Goal: Task Accomplishment & Management: Use online tool/utility

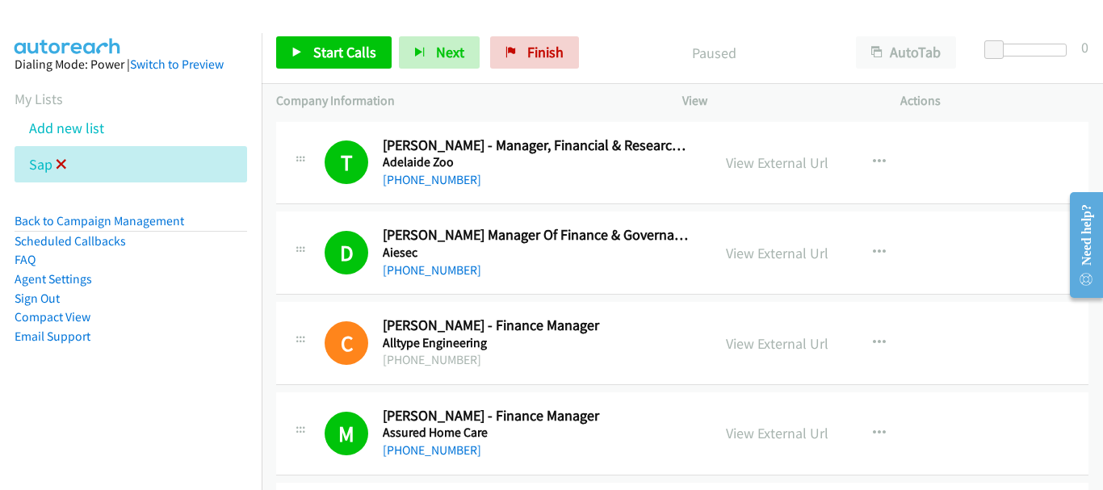
scroll to position [3739, 0]
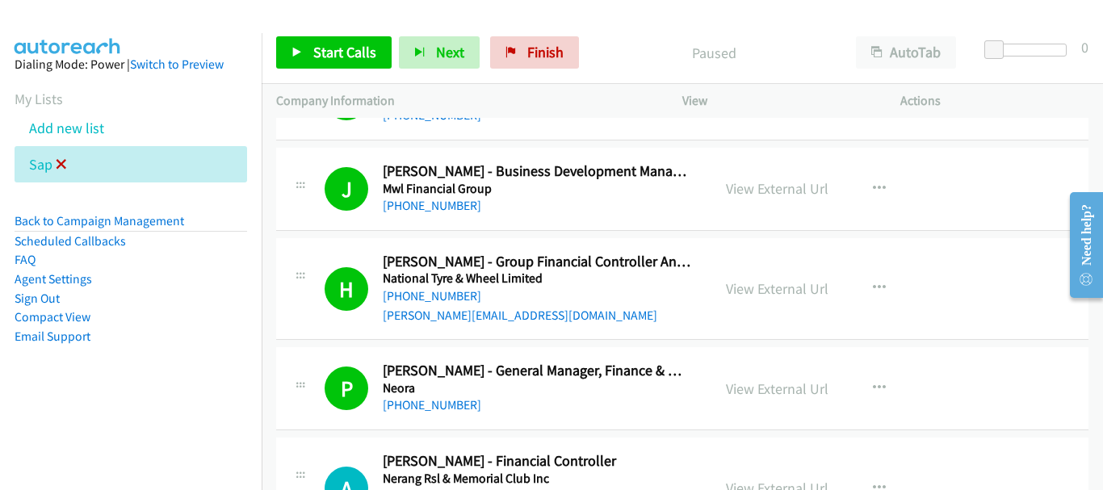
click at [65, 162] on icon at bounding box center [61, 165] width 11 height 11
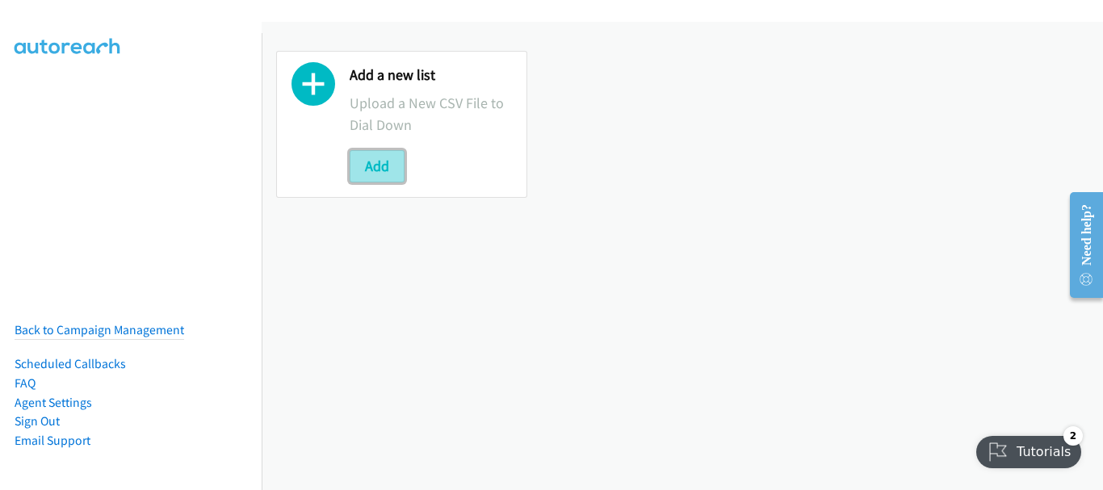
click at [377, 165] on button "Add" at bounding box center [377, 166] width 55 height 32
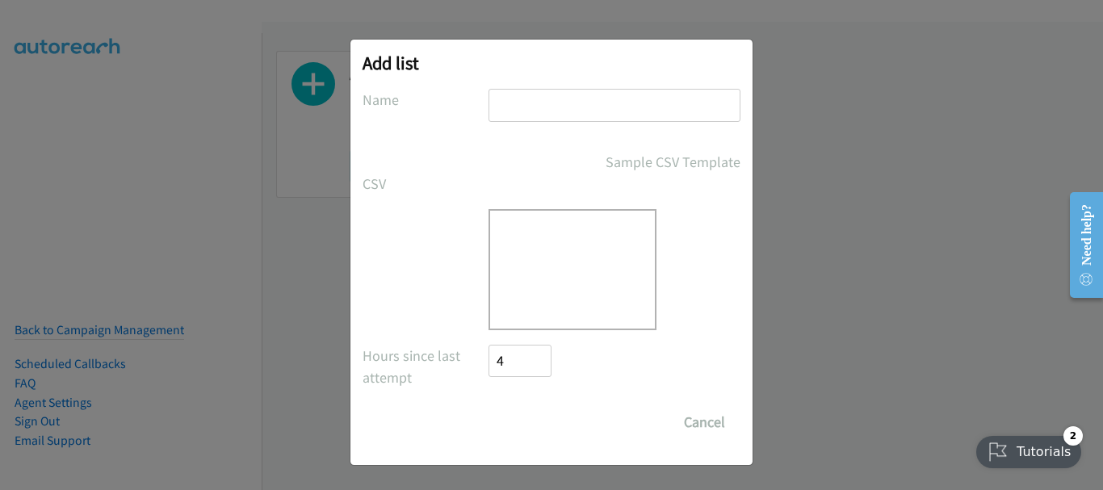
click at [527, 106] on input "text" at bounding box center [615, 105] width 252 height 33
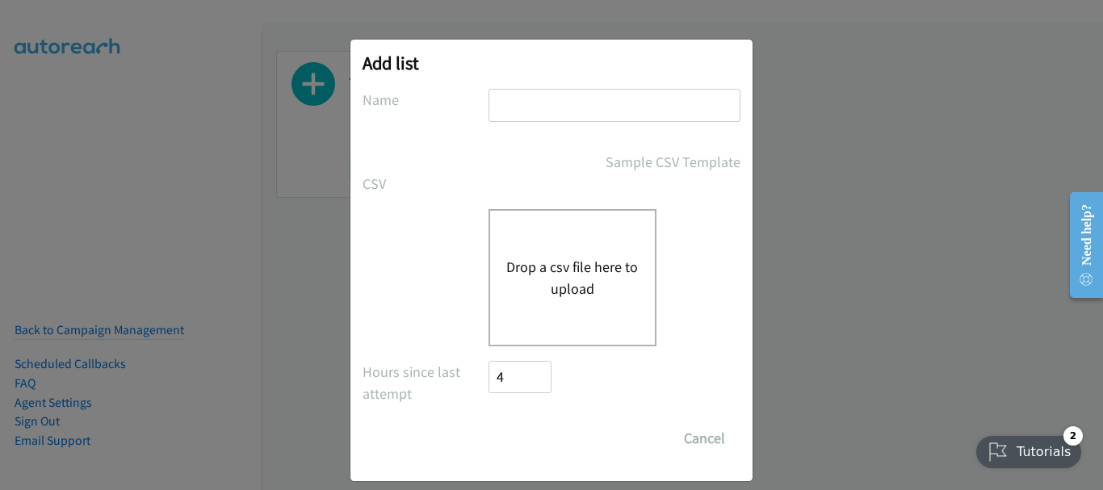
type input "sap"
click at [524, 277] on button "Drop a csv file here to upload" at bounding box center [572, 278] width 132 height 44
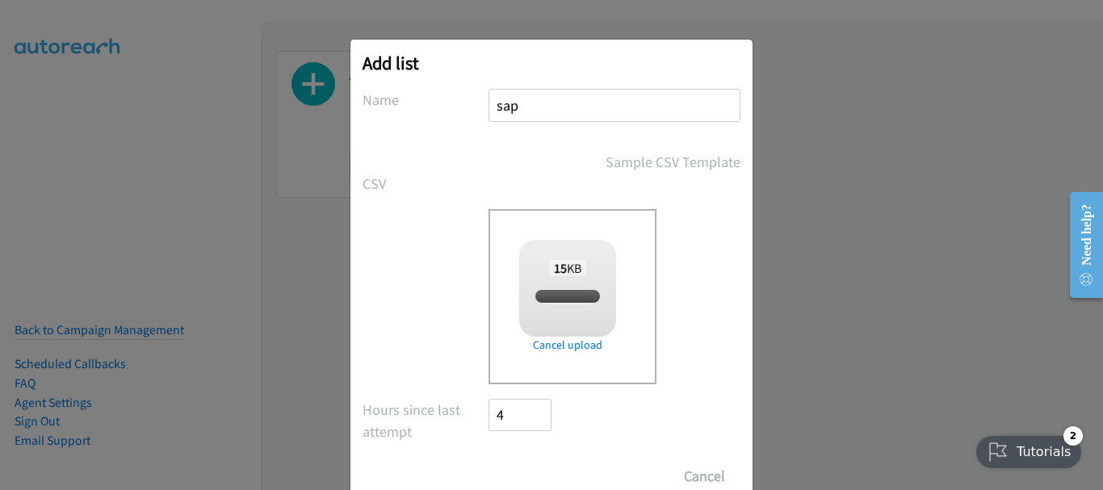
checkbox input "true"
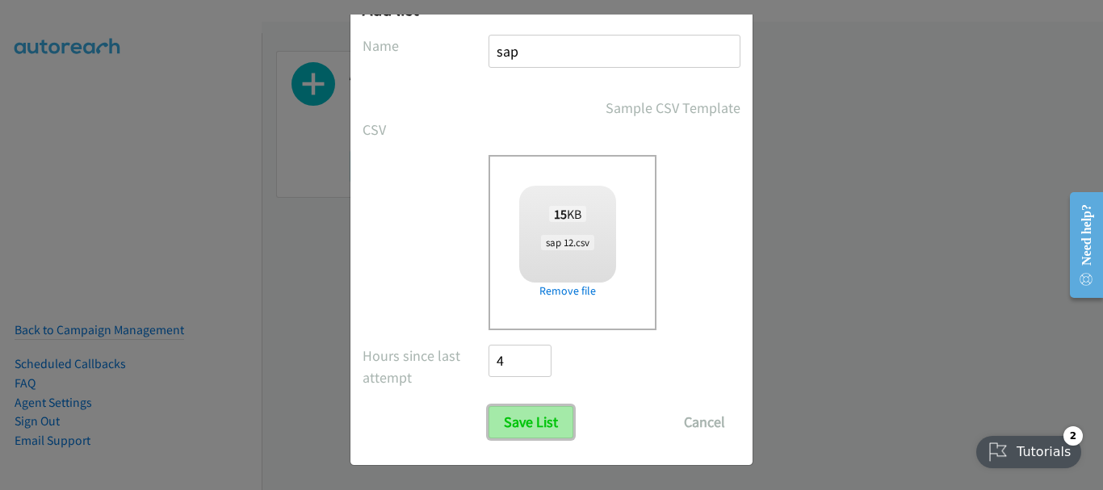
click at [530, 426] on input "Save List" at bounding box center [531, 422] width 85 height 32
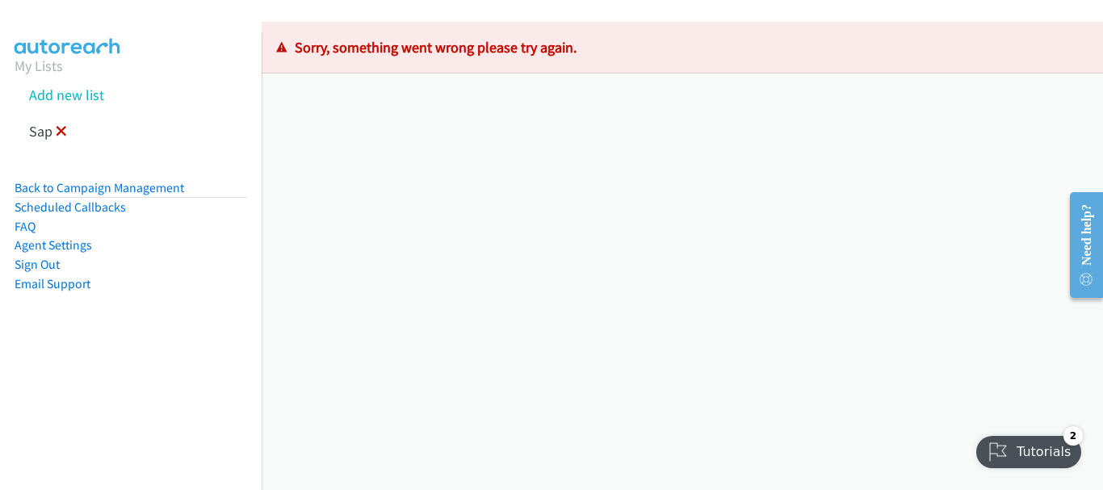
click at [62, 128] on icon at bounding box center [61, 132] width 11 height 11
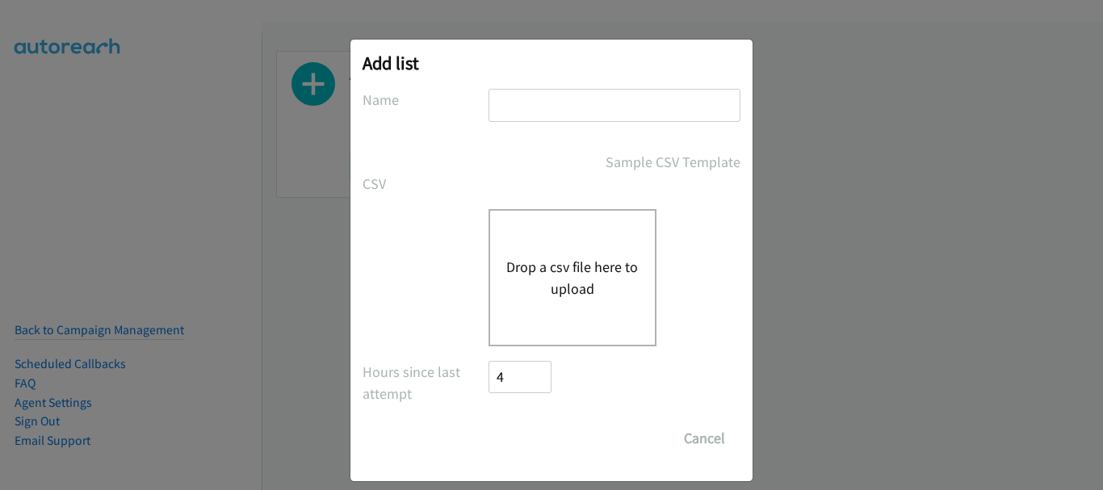
click at [519, 110] on input "text" at bounding box center [615, 105] width 252 height 33
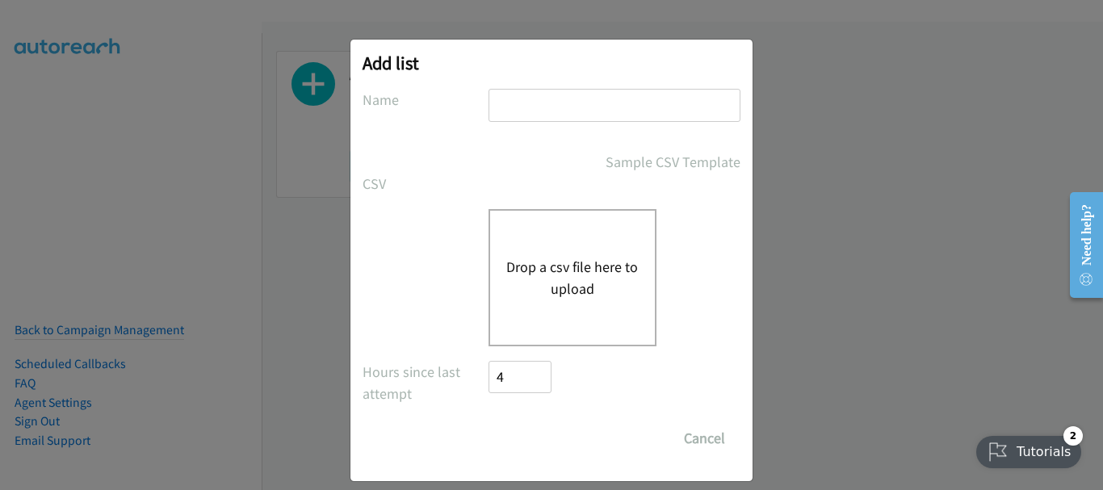
type input "sap"
click at [537, 266] on button "Drop a csv file here to upload" at bounding box center [572, 278] width 132 height 44
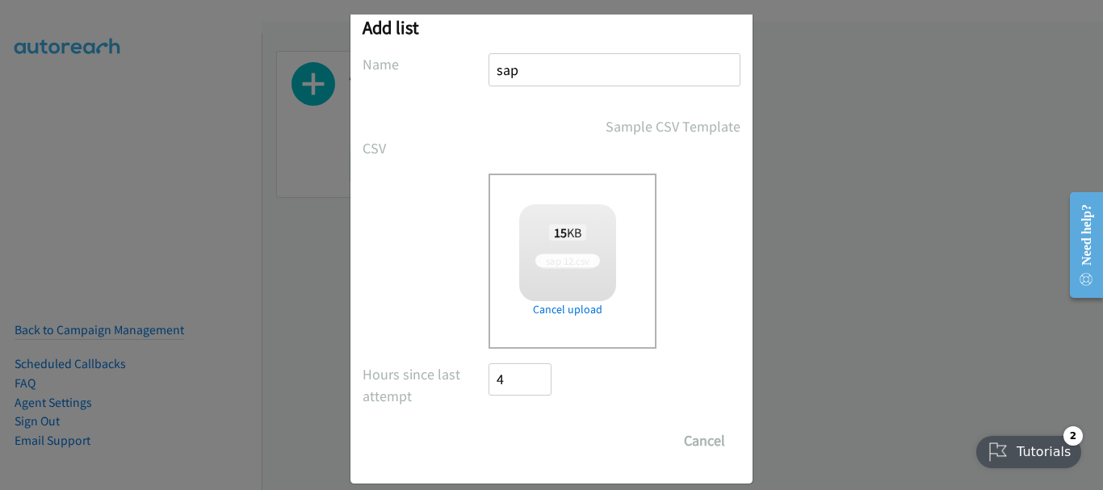
scroll to position [54, 0]
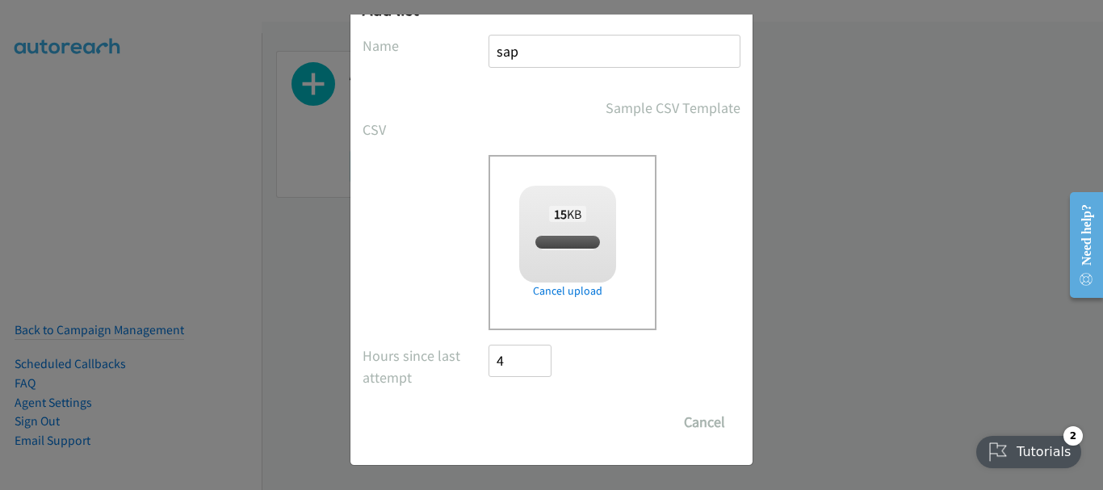
checkbox input "true"
click at [529, 431] on input "Save List" at bounding box center [531, 422] width 85 height 32
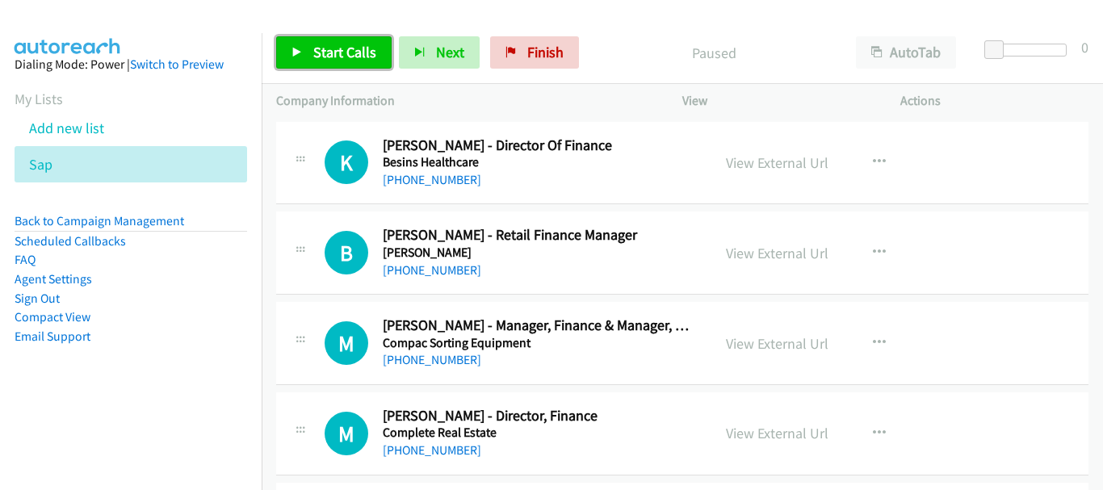
click at [321, 48] on span "Start Calls" at bounding box center [344, 52] width 63 height 19
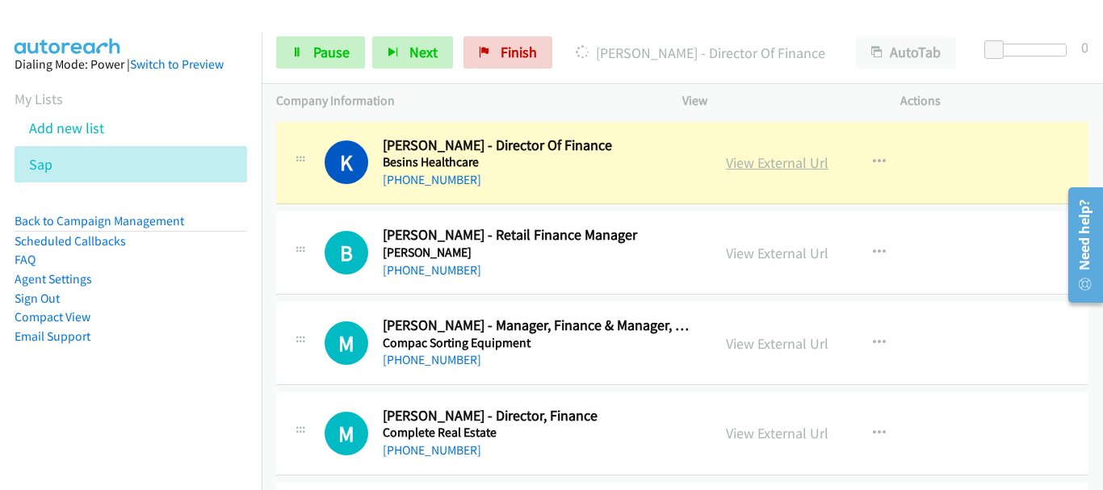
click at [783, 162] on link "View External Url" at bounding box center [777, 162] width 103 height 19
click at [315, 52] on span "Pause" at bounding box center [331, 52] width 36 height 19
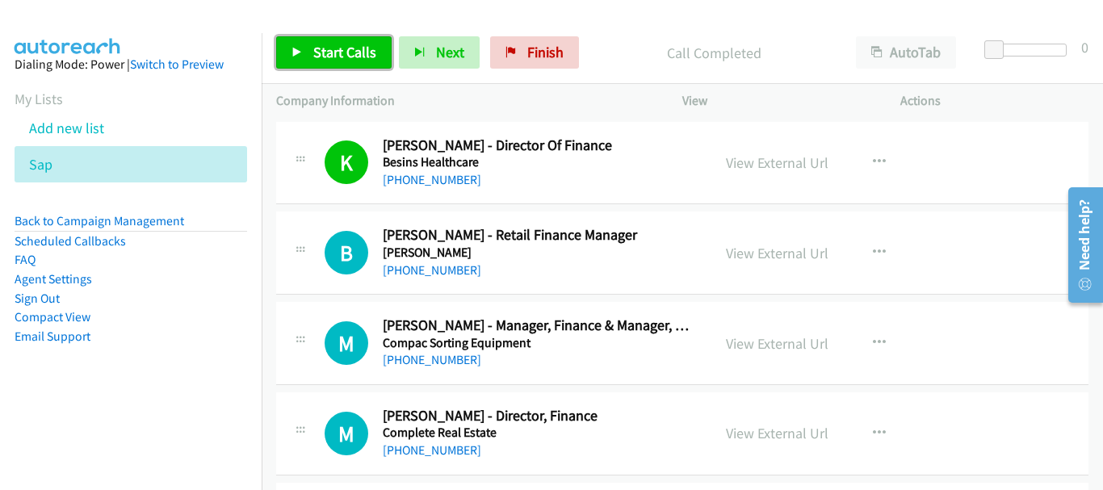
click at [326, 58] on span "Start Calls" at bounding box center [344, 52] width 63 height 19
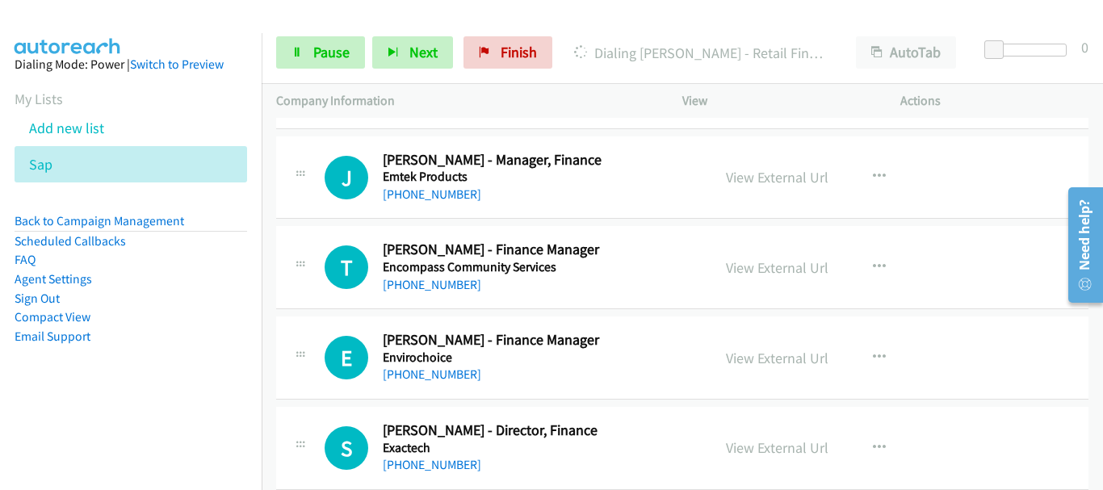
scroll to position [81, 0]
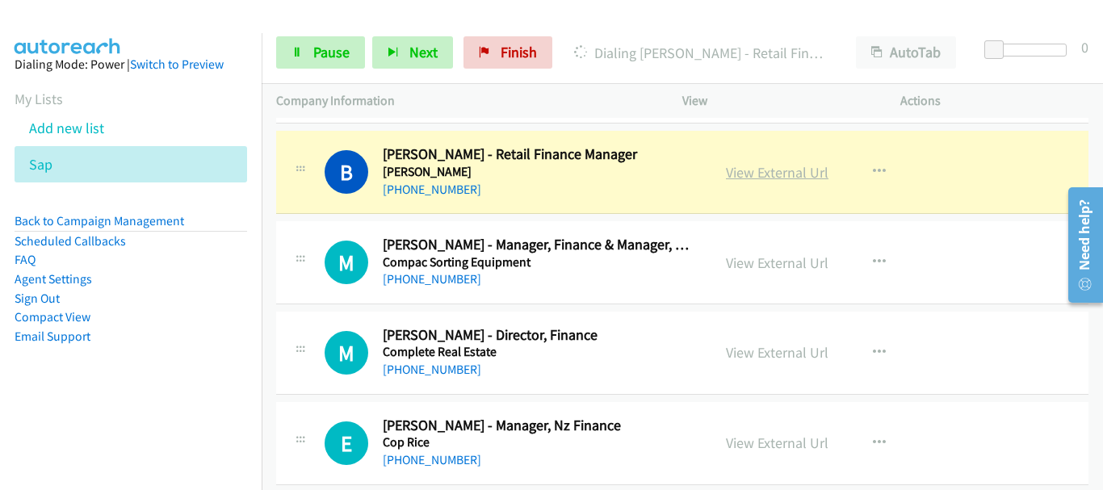
click at [762, 179] on link "View External Url" at bounding box center [777, 172] width 103 height 19
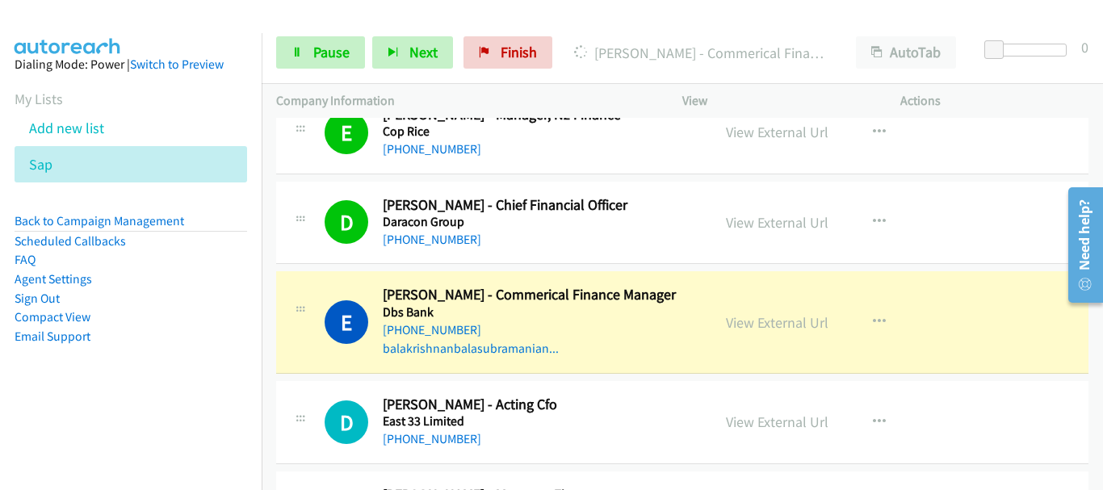
scroll to position [485, 0]
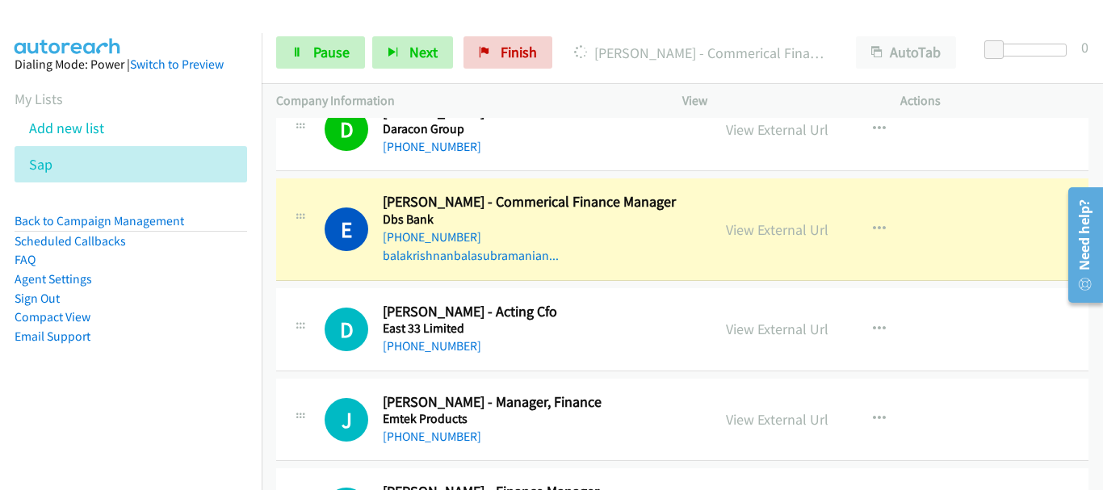
click at [1028, 168] on div "D Callback Scheduled [PERSON_NAME] - Chief Financial Officer Daracon Group [GEO…" at bounding box center [682, 130] width 813 height 83
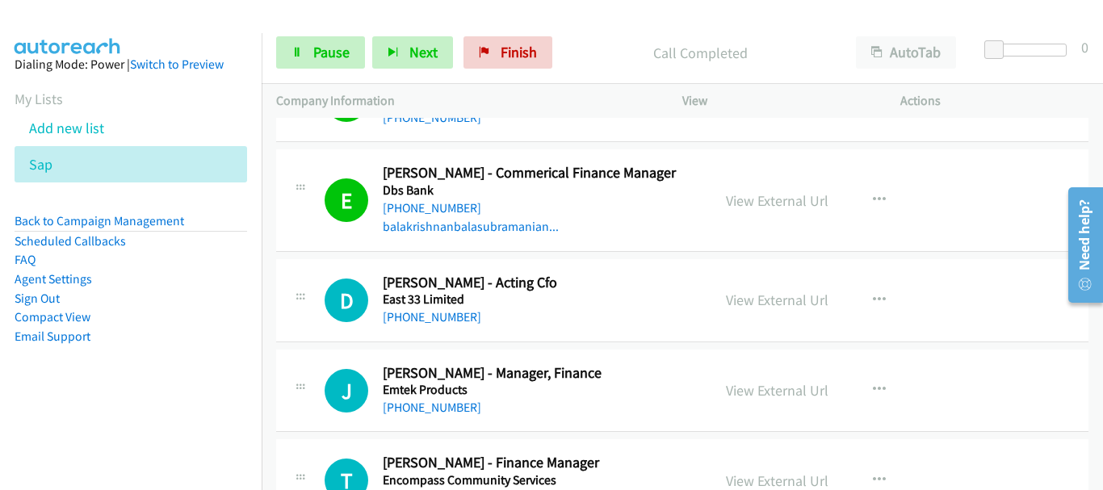
scroll to position [565, 0]
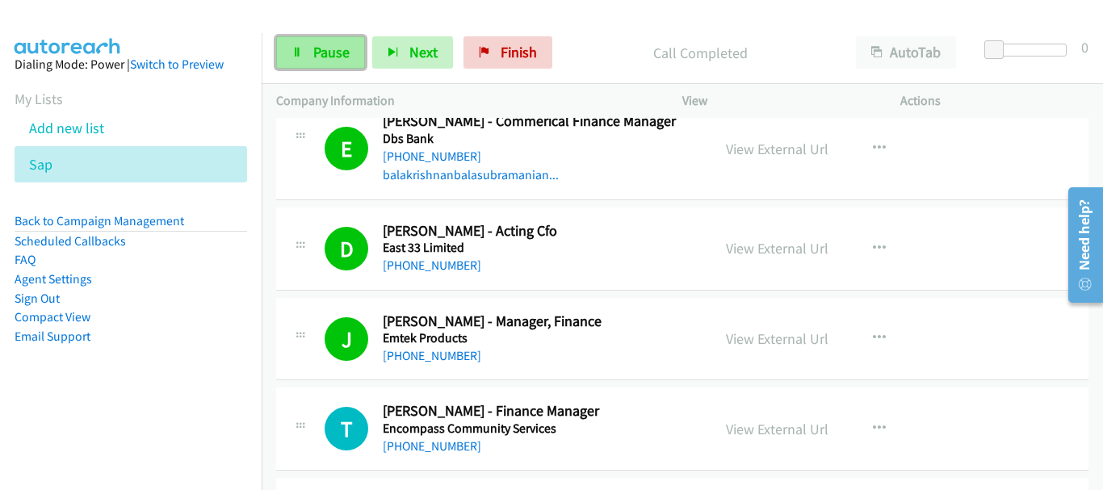
click at [317, 51] on span "Pause" at bounding box center [331, 52] width 36 height 19
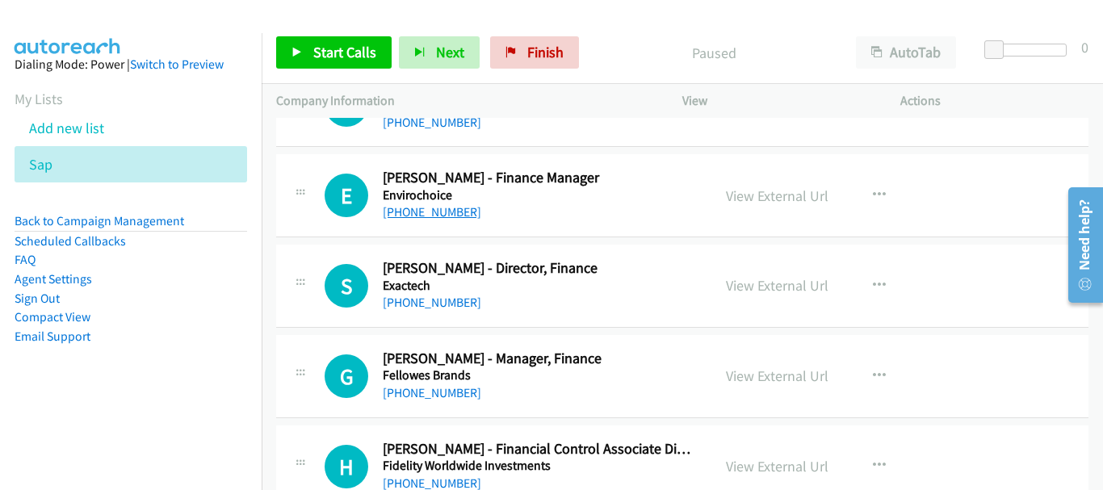
scroll to position [888, 0]
click at [355, 49] on span "Start Calls" at bounding box center [344, 52] width 63 height 19
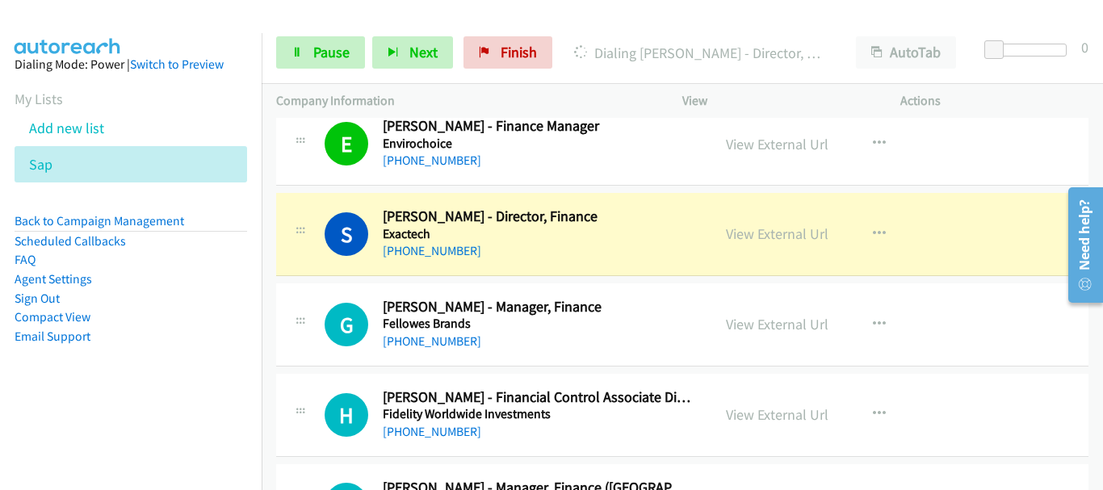
scroll to position [969, 0]
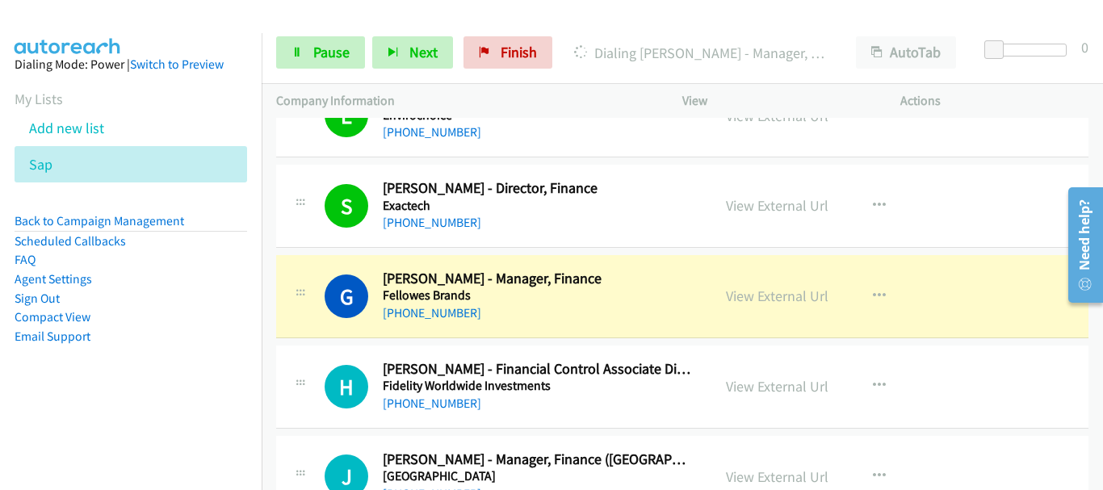
click at [1044, 155] on div "E Callback Scheduled [PERSON_NAME] - Finance Manager Envirochoice [GEOGRAPHIC_D…" at bounding box center [682, 115] width 813 height 83
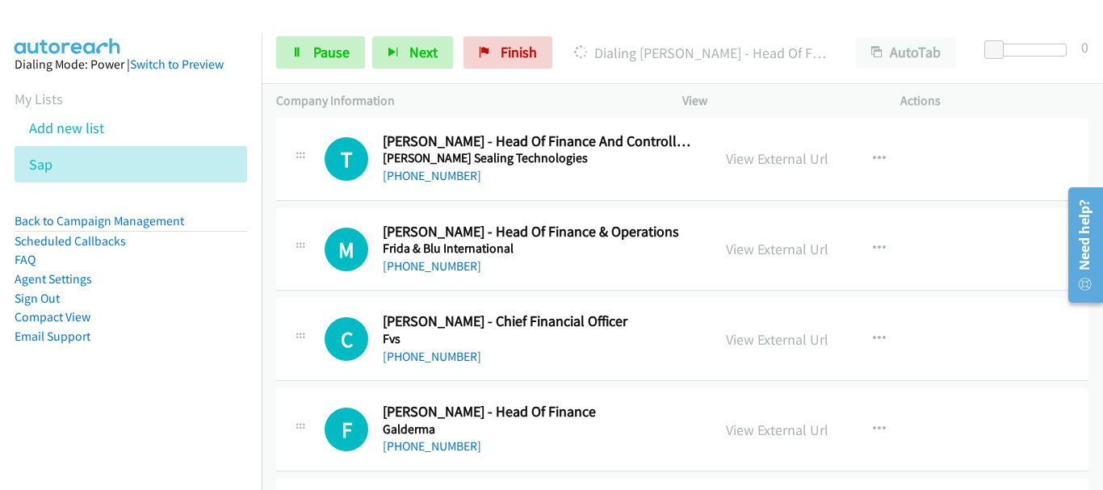
scroll to position [1615, 0]
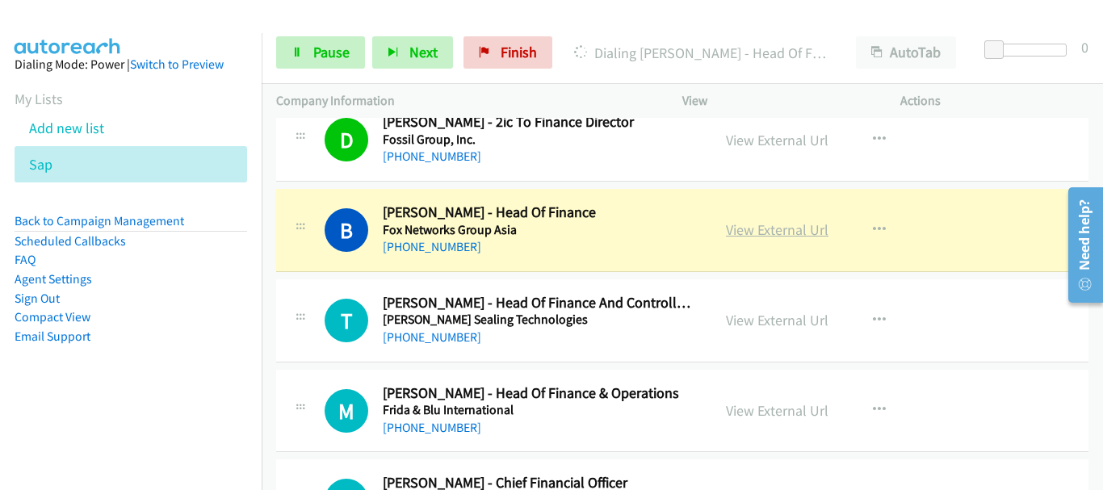
click at [757, 221] on link "View External Url" at bounding box center [777, 230] width 103 height 19
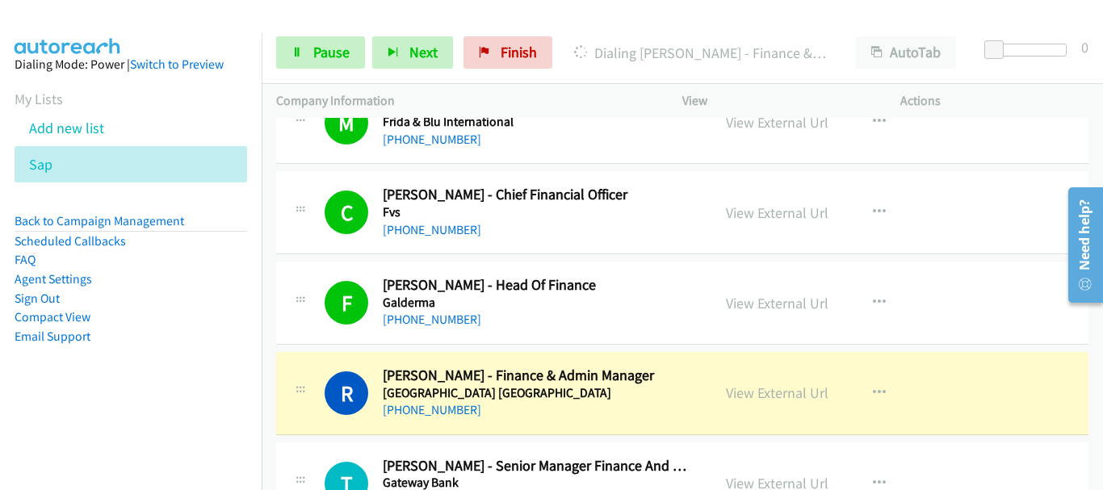
click at [1071, 352] on div "R Callback Scheduled [PERSON_NAME] - Finance & Admin Manager [GEOGRAPHIC_DATA] …" at bounding box center [682, 393] width 813 height 83
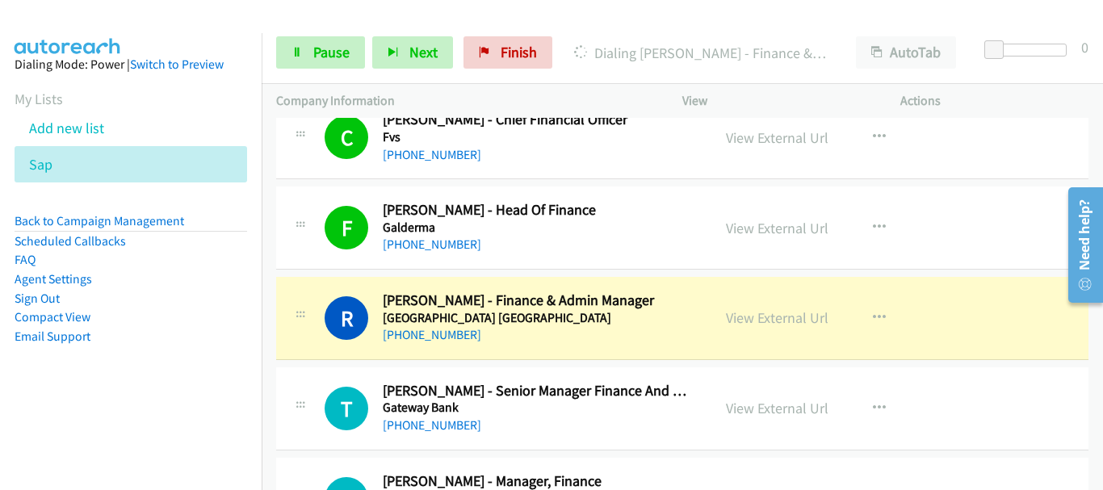
scroll to position [2019, 0]
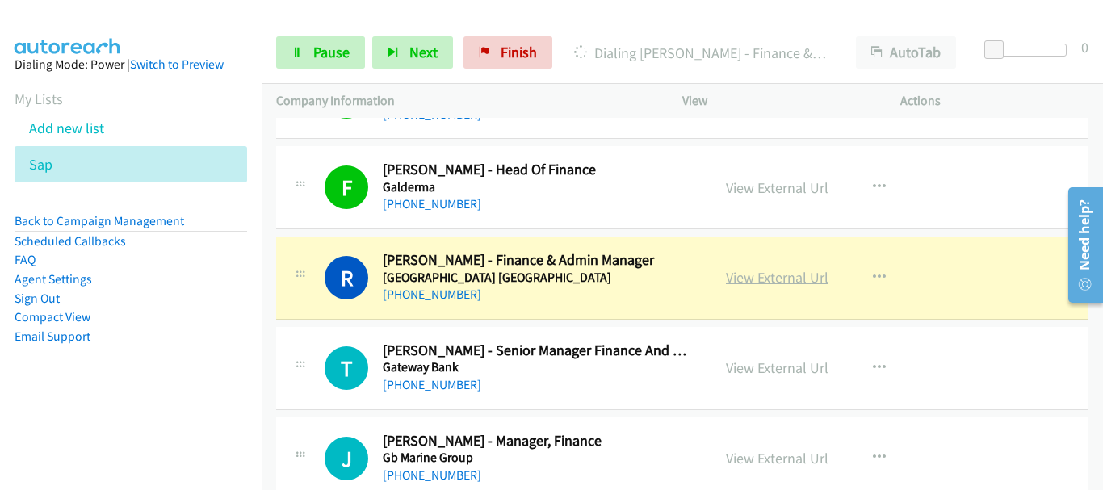
click at [743, 268] on link "View External Url" at bounding box center [777, 277] width 103 height 19
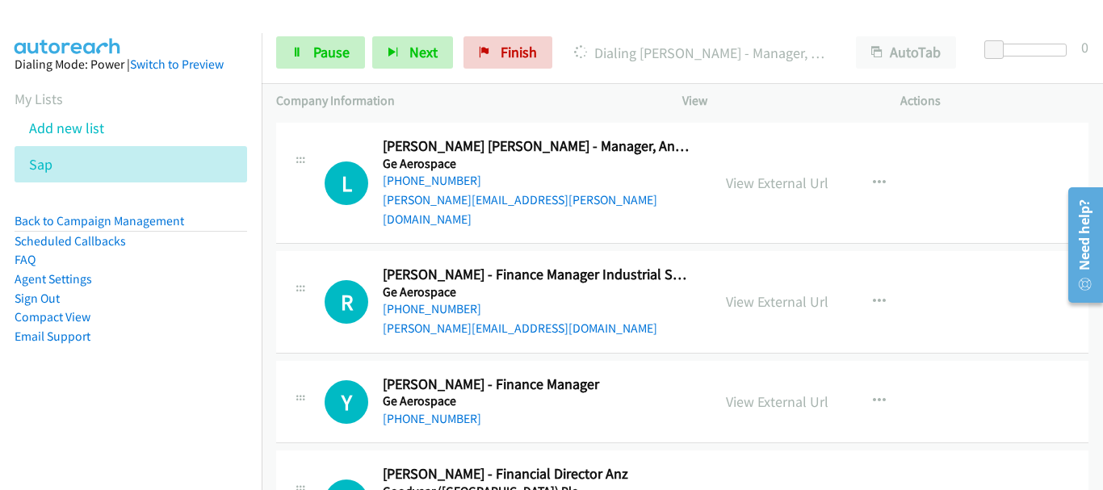
scroll to position [2423, 0]
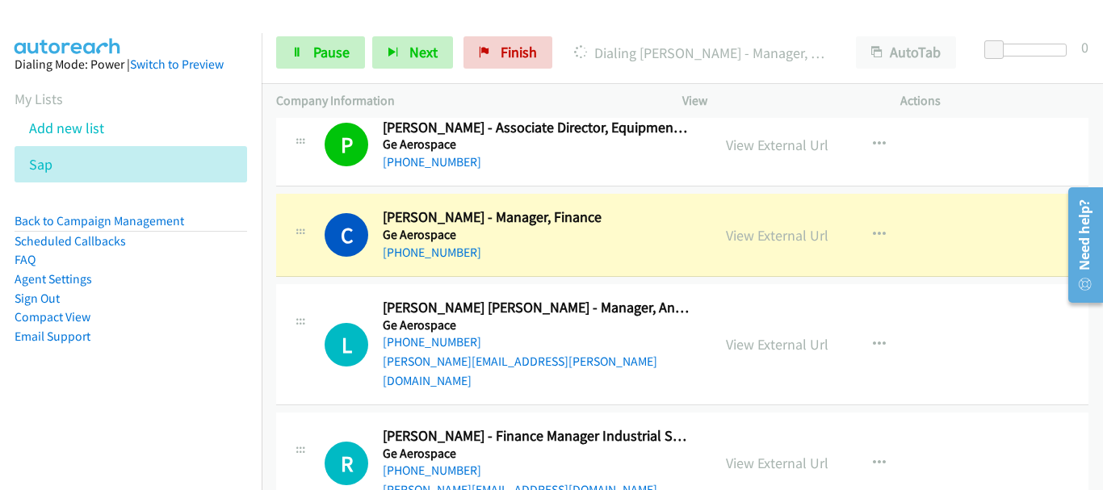
click at [103, 37] on aside "Dialing Mode: Power | Switch to Preview My Lists Add new list Sap Back to Campa…" at bounding box center [131, 226] width 262 height 386
click at [758, 226] on link "View External Url" at bounding box center [777, 235] width 103 height 19
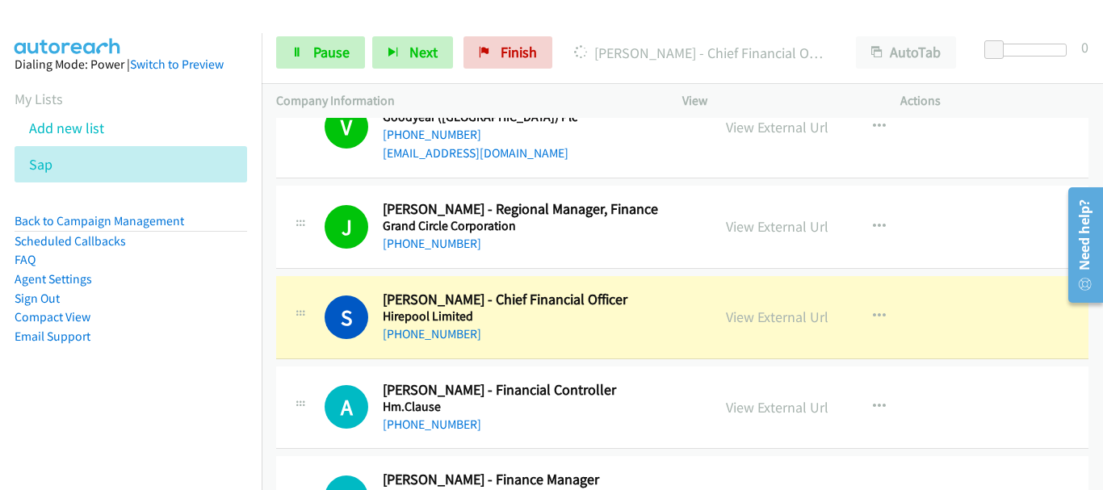
scroll to position [2989, 0]
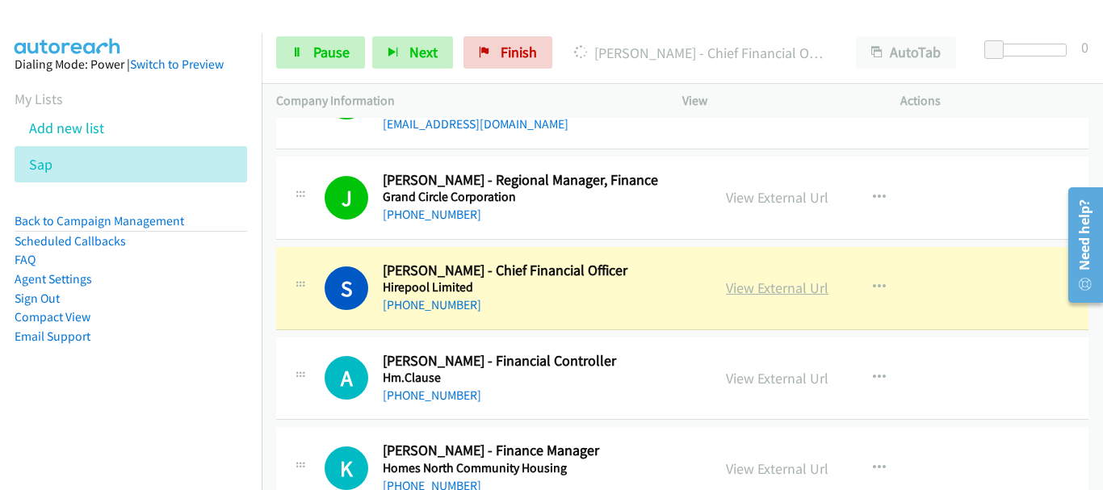
click at [770, 279] on link "View External Url" at bounding box center [777, 288] width 103 height 19
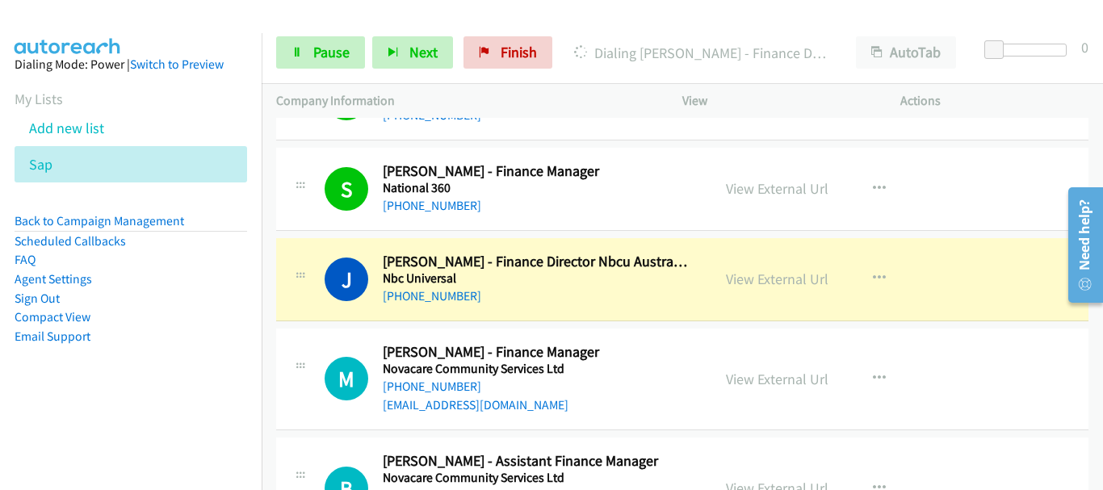
scroll to position [4362, 0]
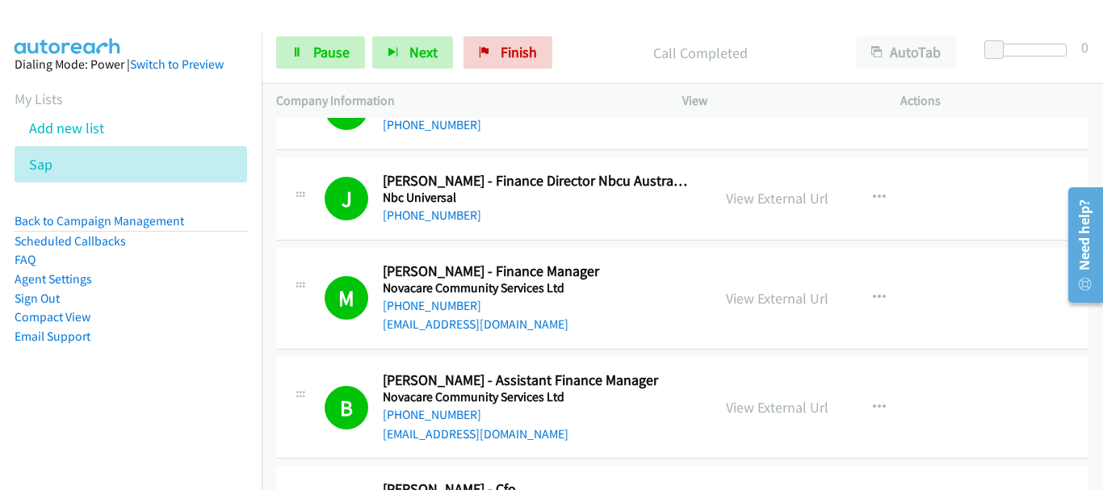
click at [850, 90] on div "Start Calls Pause Next Finish Call Completed AutoTab AutoTab 0 Company Informat…" at bounding box center [683, 70] width 842 height 97
click at [674, 30] on div "Start Calls Pause Next Finish Call Completed AutoTab AutoTab 0" at bounding box center [683, 53] width 842 height 62
click at [320, 55] on span "Pause" at bounding box center [331, 52] width 36 height 19
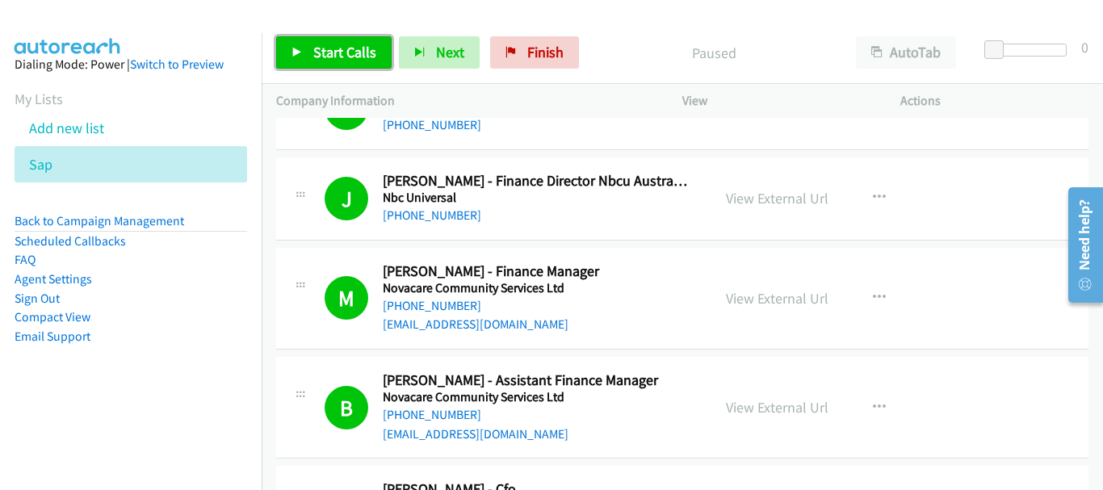
click at [373, 65] on link "Start Calls" at bounding box center [334, 52] width 116 height 32
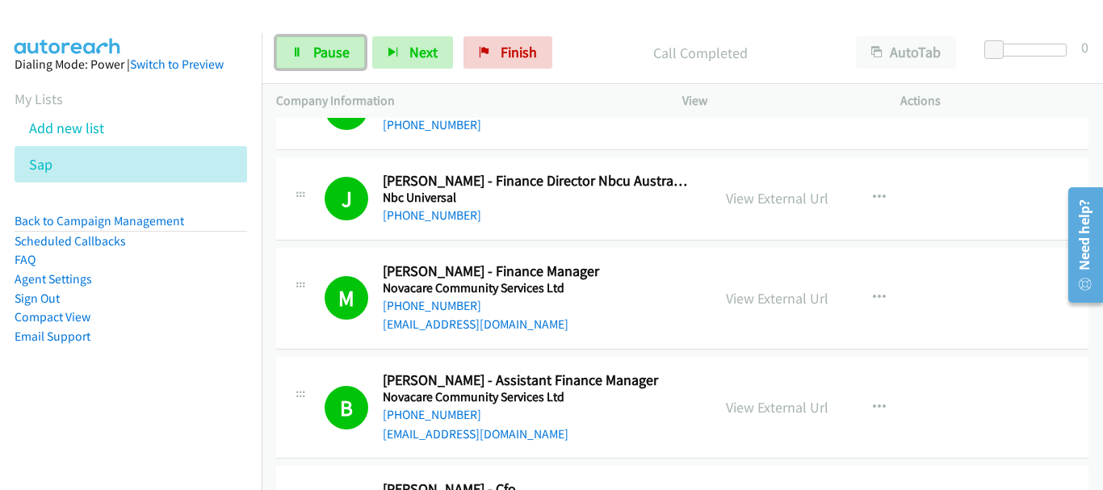
click at [353, 54] on link "Pause" at bounding box center [320, 52] width 89 height 32
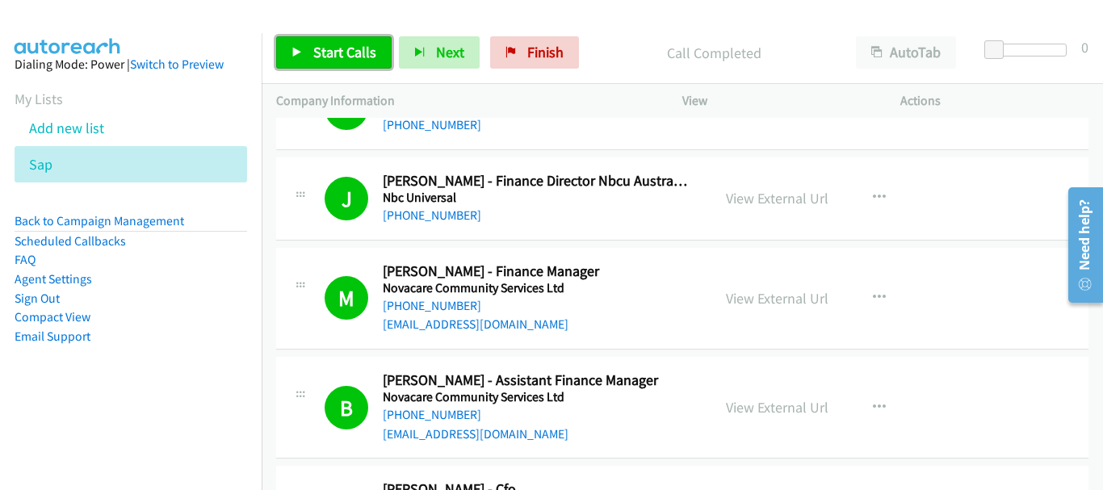
click at [334, 57] on span "Start Calls" at bounding box center [344, 52] width 63 height 19
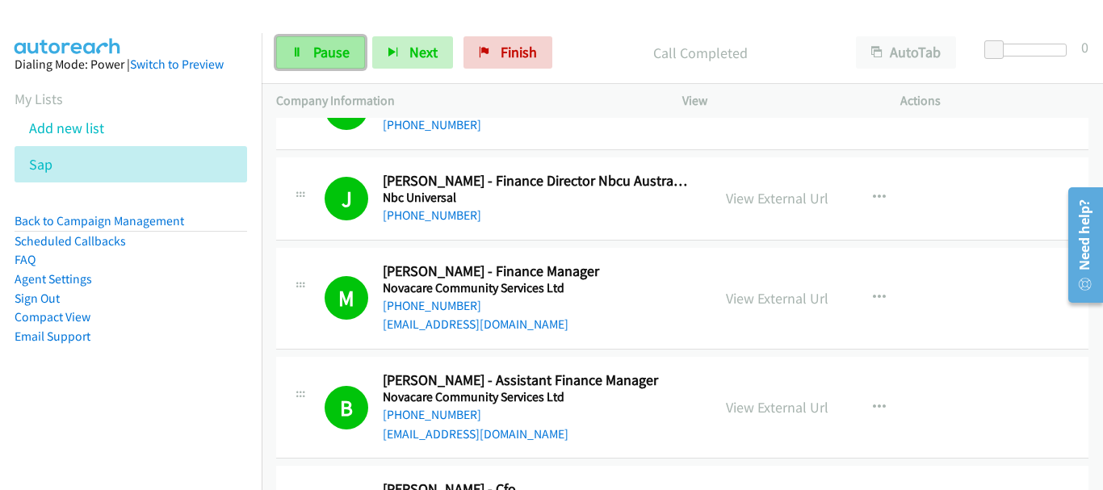
click at [339, 59] on span "Pause" at bounding box center [331, 52] width 36 height 19
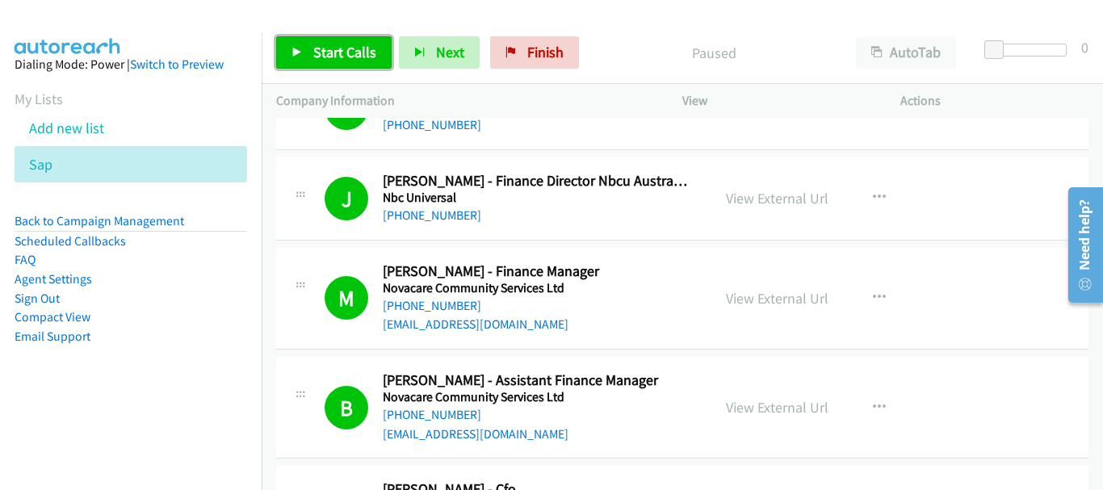
click at [329, 39] on link "Start Calls" at bounding box center [334, 52] width 116 height 32
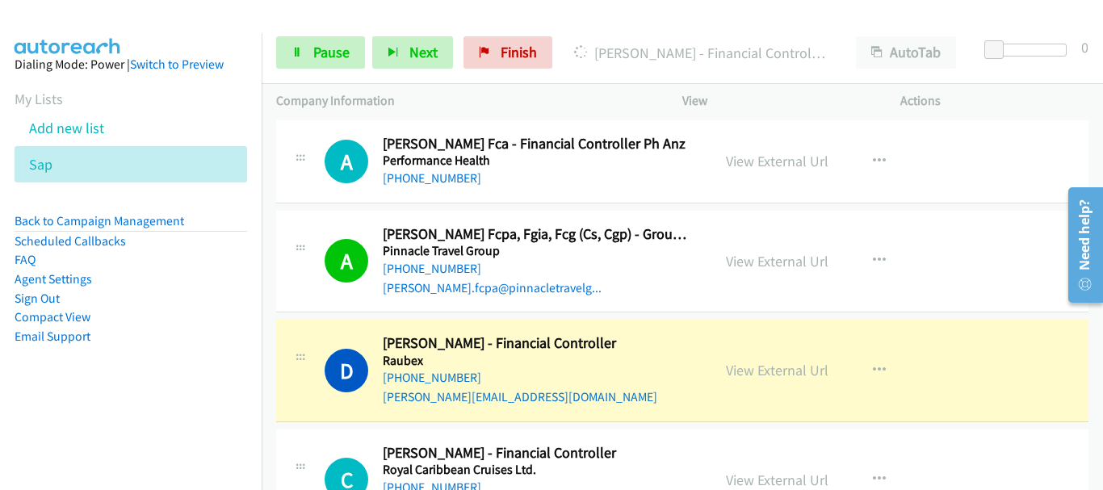
scroll to position [5188, 0]
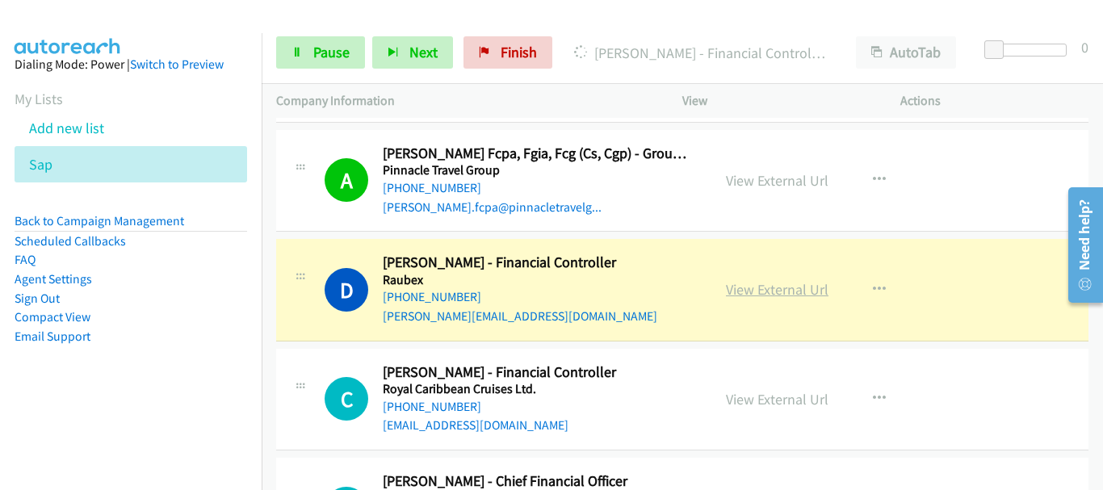
click at [757, 280] on link "View External Url" at bounding box center [777, 289] width 103 height 19
click at [324, 49] on span "Pause" at bounding box center [331, 52] width 36 height 19
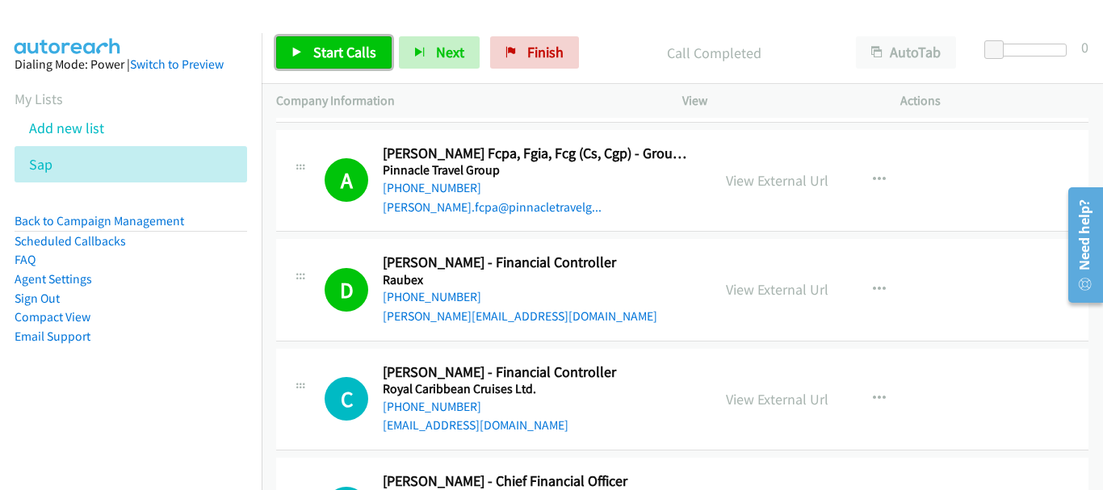
click at [323, 53] on span "Start Calls" at bounding box center [344, 52] width 63 height 19
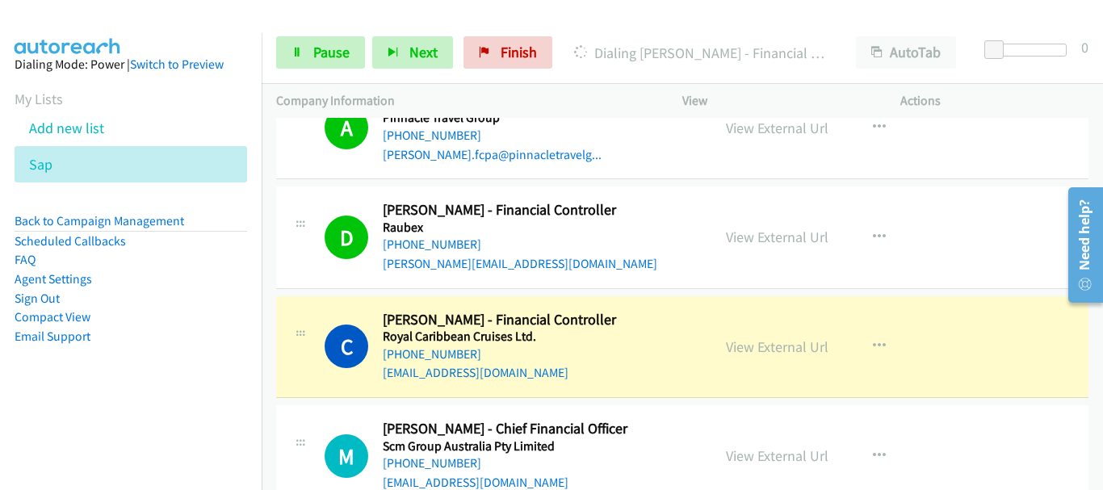
scroll to position [5269, 0]
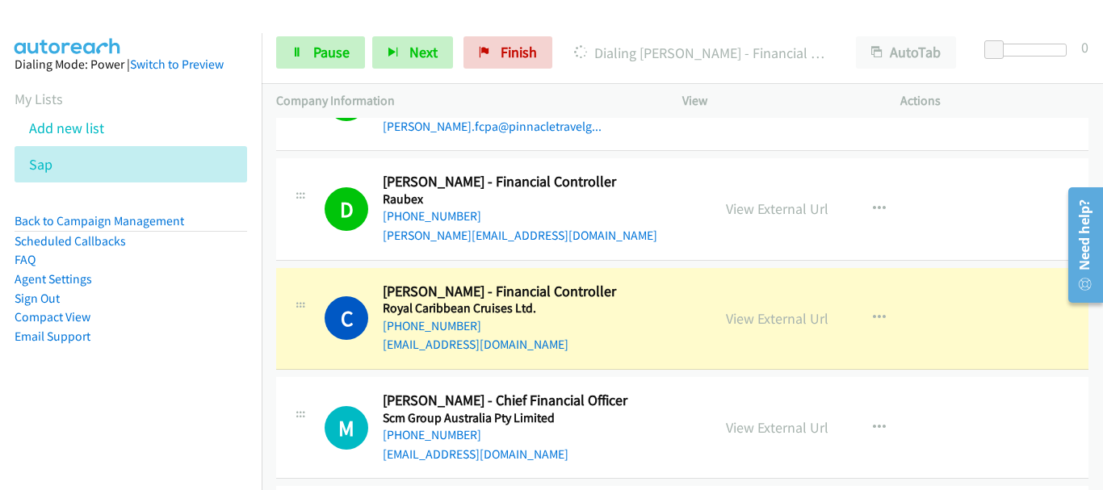
click at [1039, 168] on div "D Callback Scheduled [PERSON_NAME] - Financial Controller Raubex [GEOGRAPHIC_DA…" at bounding box center [682, 209] width 813 height 102
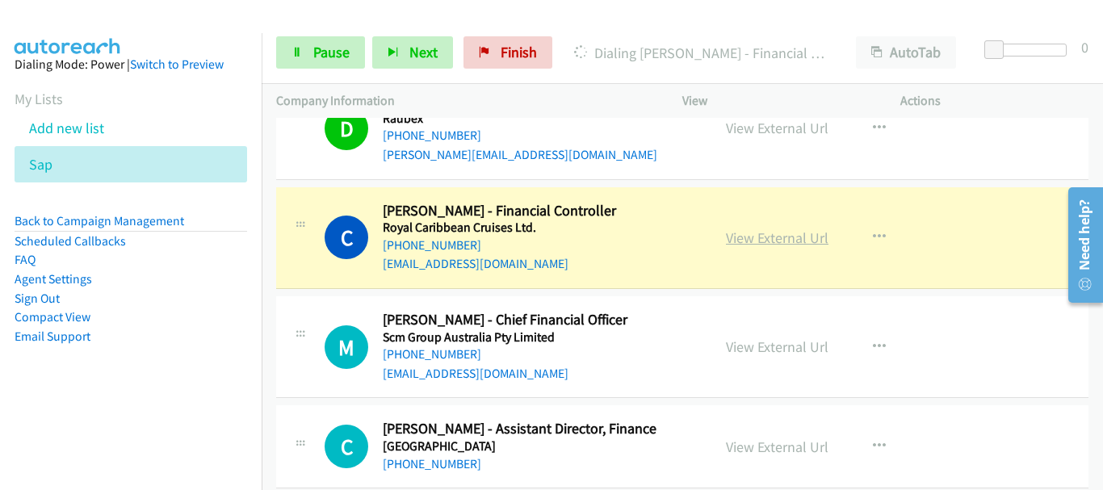
click at [754, 229] on link "View External Url" at bounding box center [777, 238] width 103 height 19
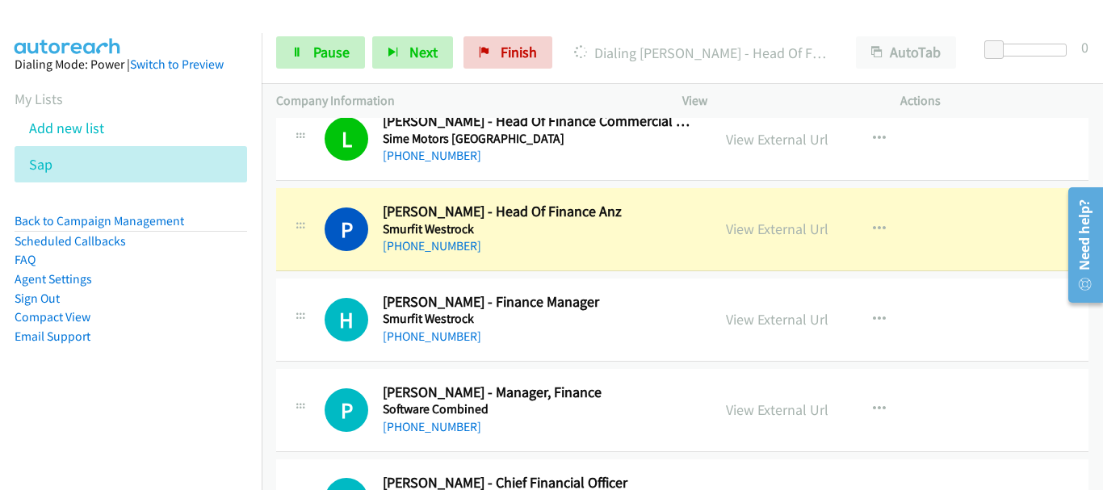
scroll to position [5753, 0]
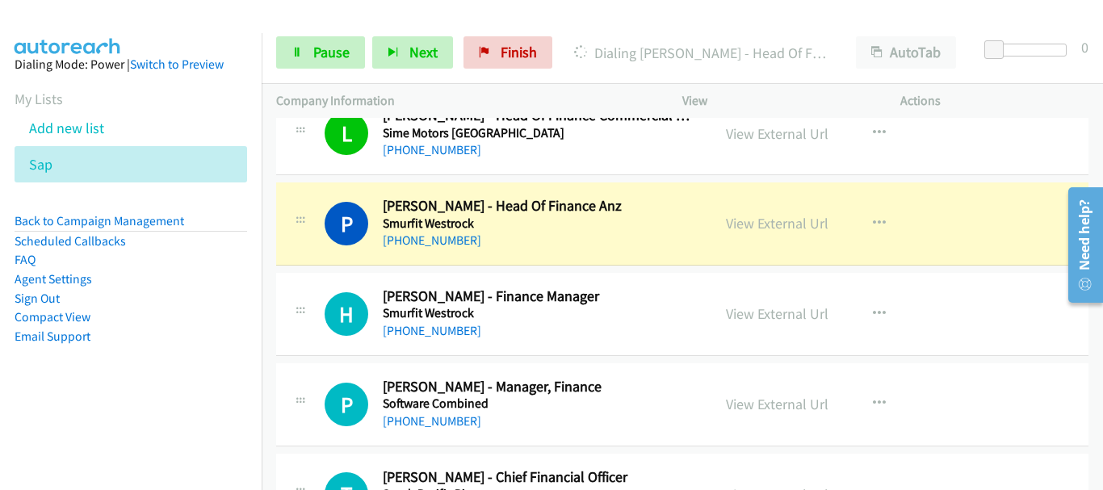
click at [111, 12] on img at bounding box center [67, 28] width 121 height 57
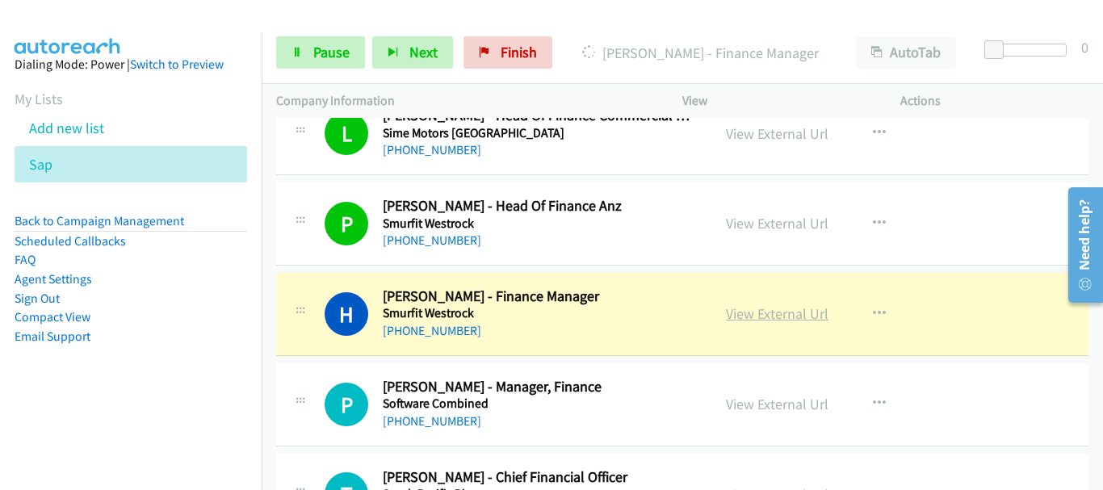
click at [767, 305] on link "View External Url" at bounding box center [777, 314] width 103 height 19
click at [322, 48] on span "Pause" at bounding box center [331, 52] width 36 height 19
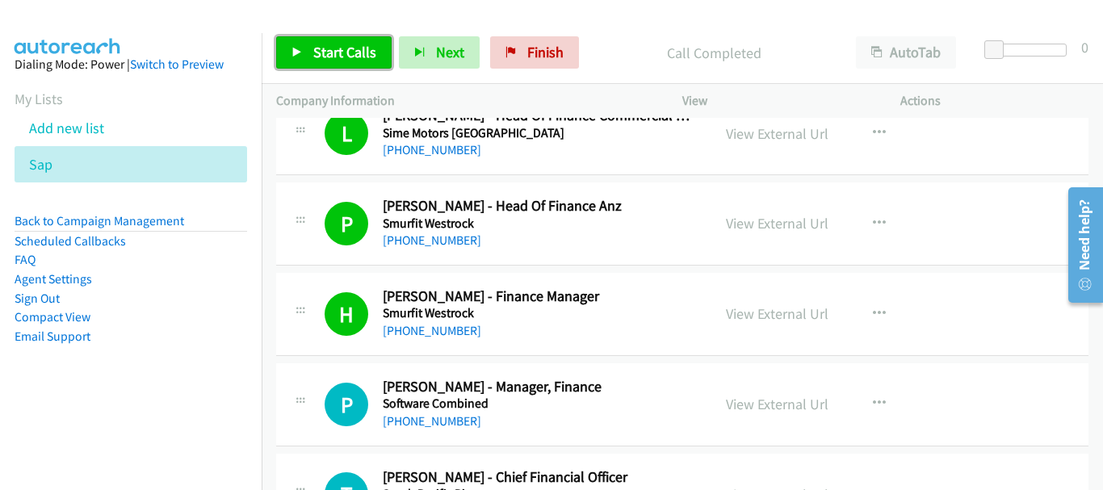
click at [370, 52] on span "Start Calls" at bounding box center [344, 52] width 63 height 19
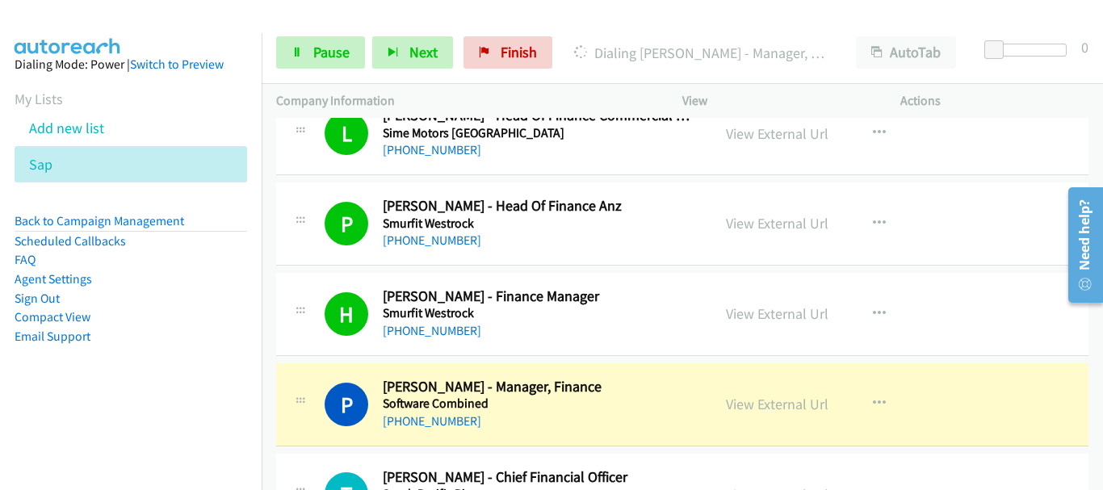
scroll to position [5915, 0]
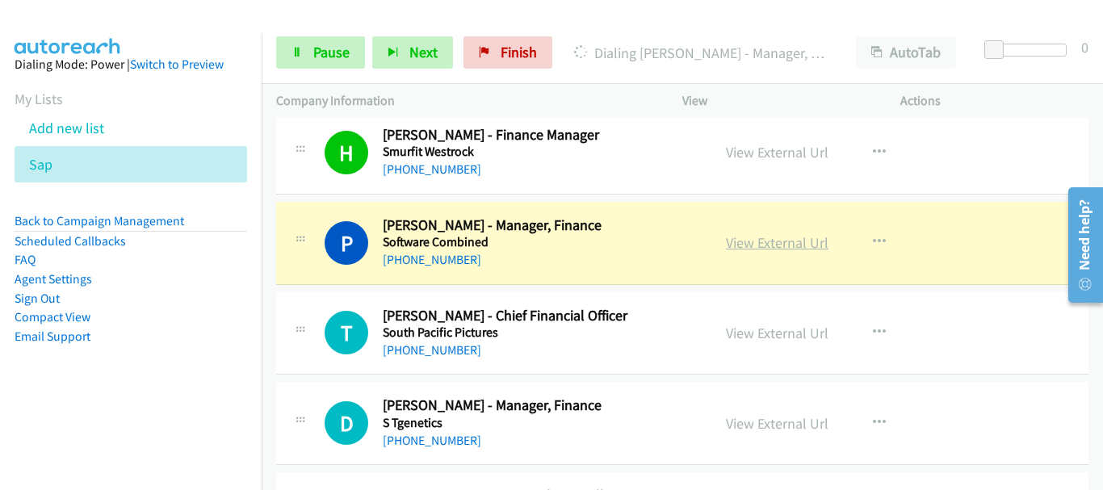
click at [767, 233] on link "View External Url" at bounding box center [777, 242] width 103 height 19
click at [335, 47] on span "Pause" at bounding box center [331, 52] width 36 height 19
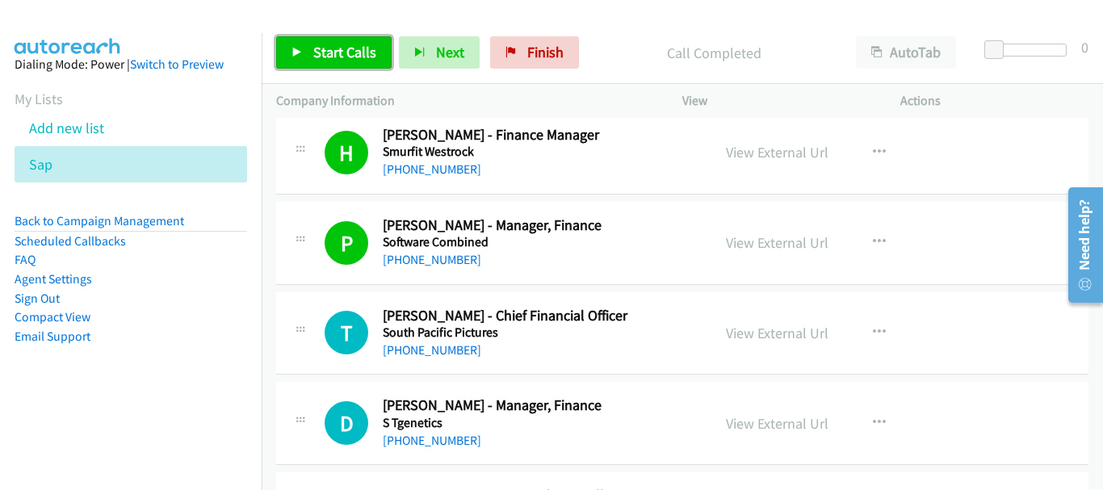
click at [307, 60] on link "Start Calls" at bounding box center [334, 52] width 116 height 32
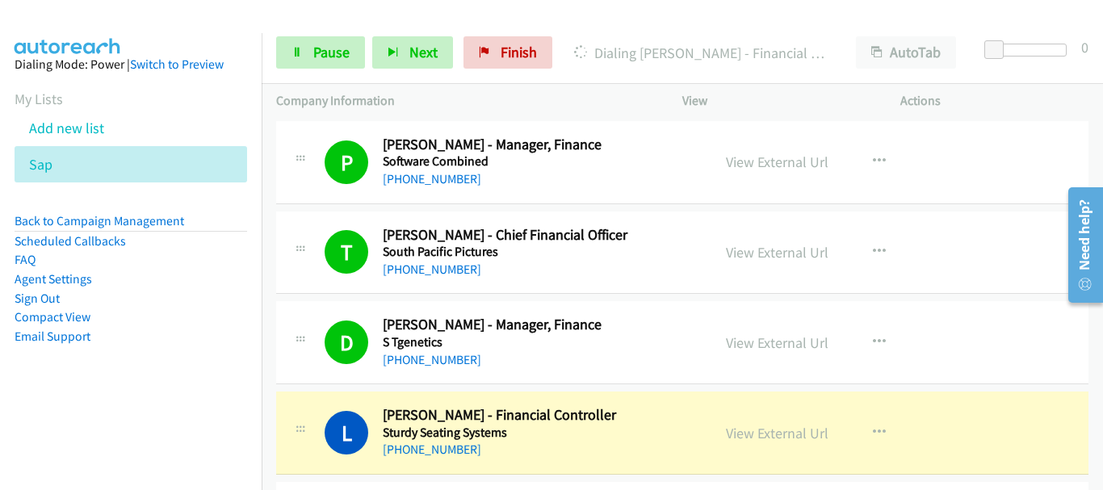
scroll to position [6157, 0]
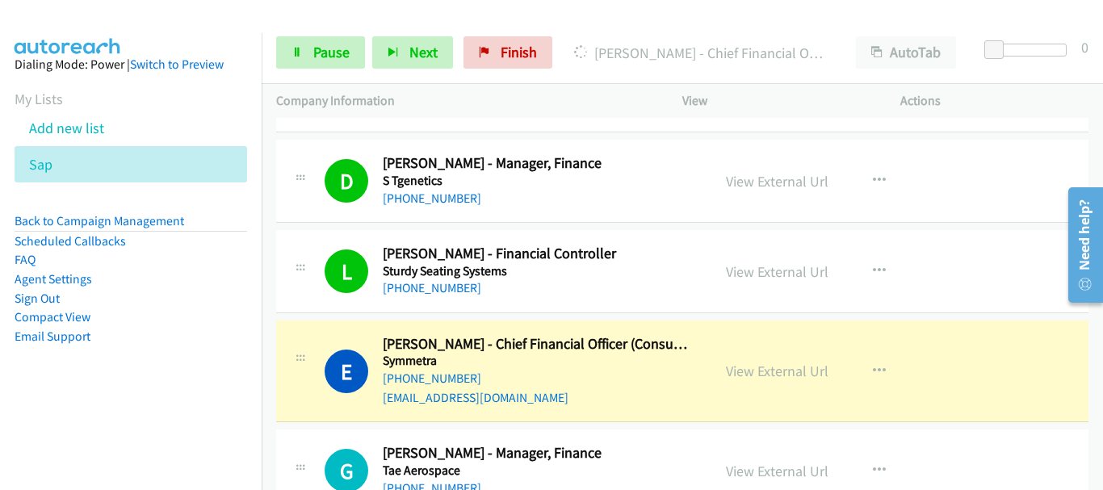
click at [1003, 20] on div at bounding box center [544, 31] width 1089 height 62
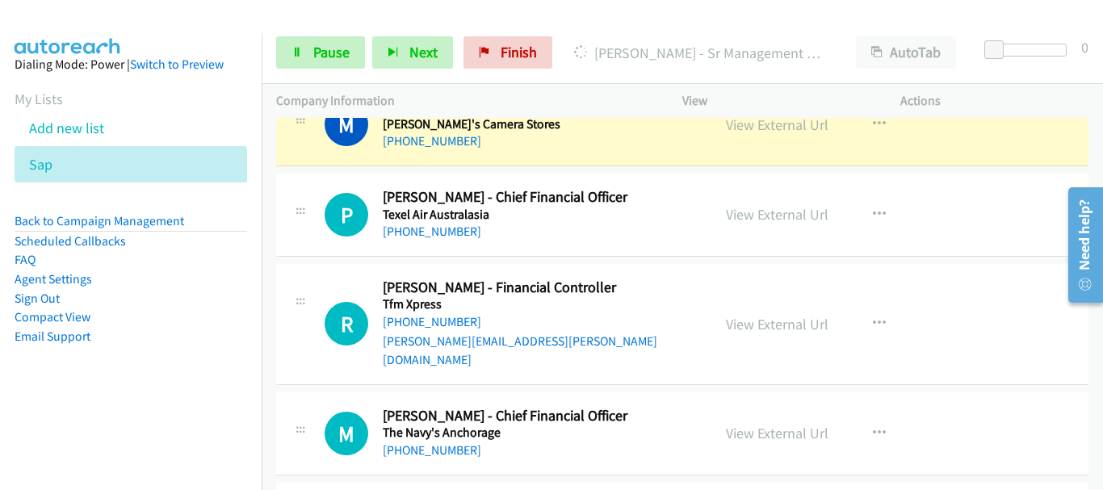
scroll to position [6803, 0]
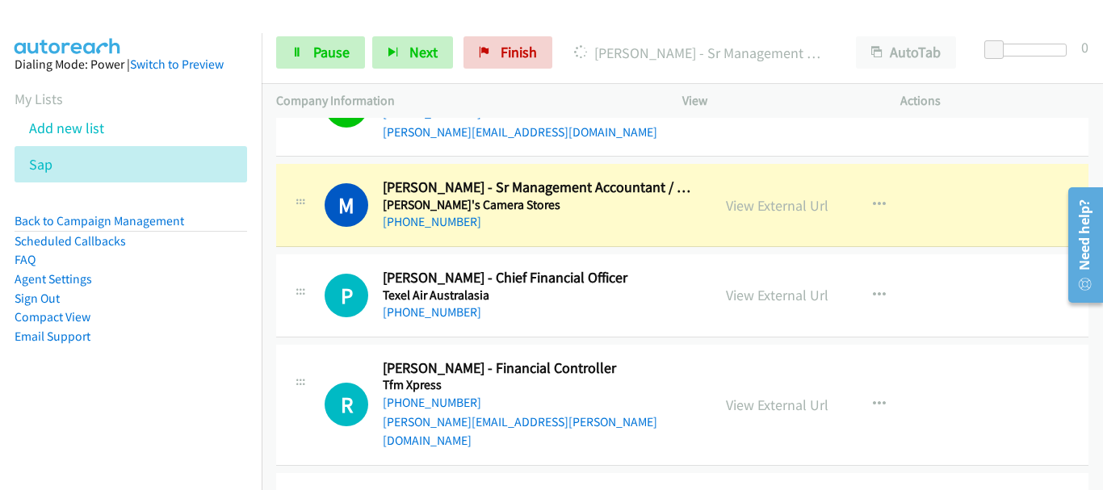
click at [967, 164] on div "M Callback Scheduled [PERSON_NAME] - Sr Management Accountant / Finance Analyst…" at bounding box center [682, 205] width 813 height 83
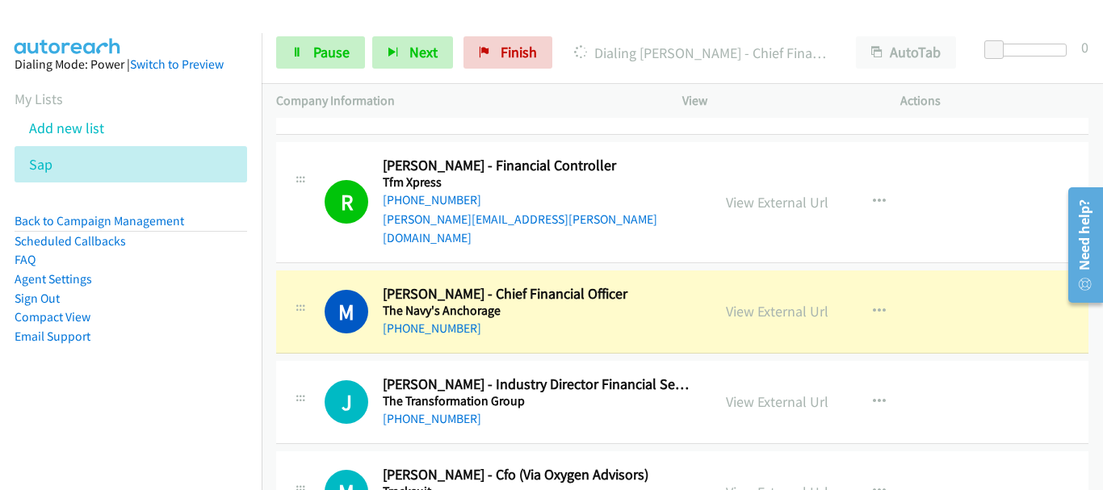
scroll to position [7046, 0]
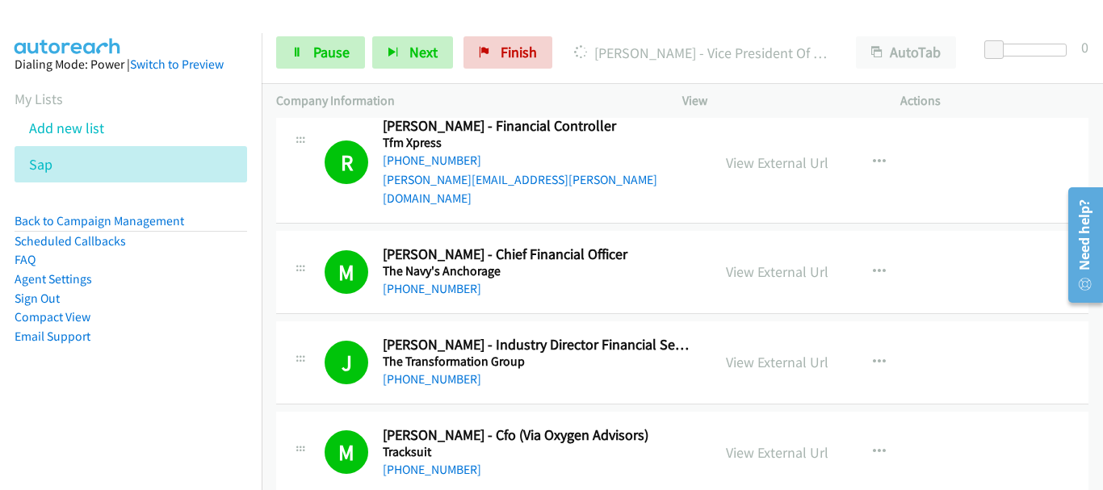
click at [72, 20] on img at bounding box center [67, 28] width 121 height 57
click at [310, 49] on link "Pause" at bounding box center [320, 52] width 89 height 32
